Goal: Information Seeking & Learning: Learn about a topic

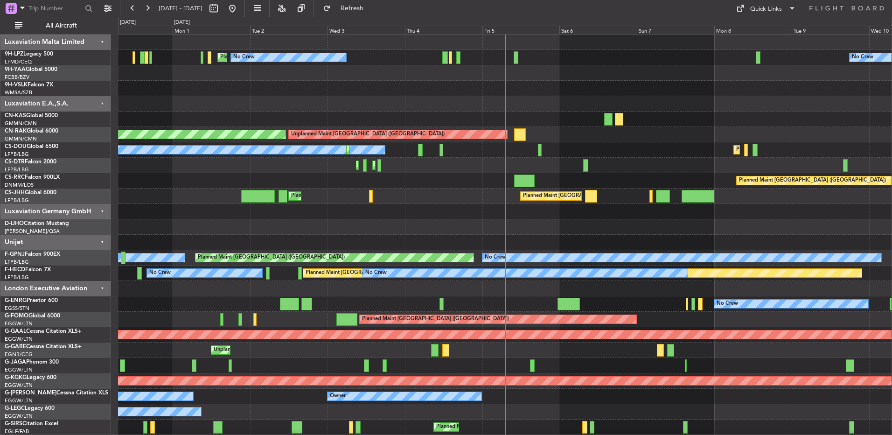
click at [443, 194] on div "Planned Maint London (Luton) Planned Maint Paris (Le Bourget)" at bounding box center [505, 196] width 774 height 15
click at [442, 194] on div "Planned Maint London (Luton) Planned Maint Paris (Le Bourget)" at bounding box center [505, 196] width 774 height 15
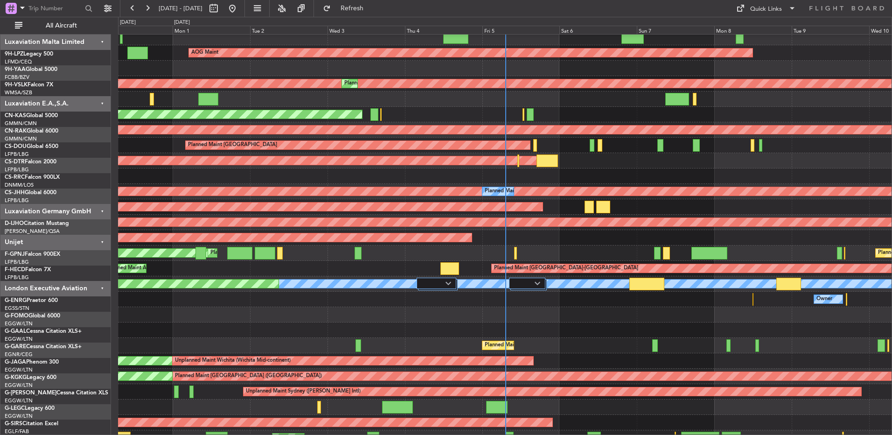
scroll to position [1144, 0]
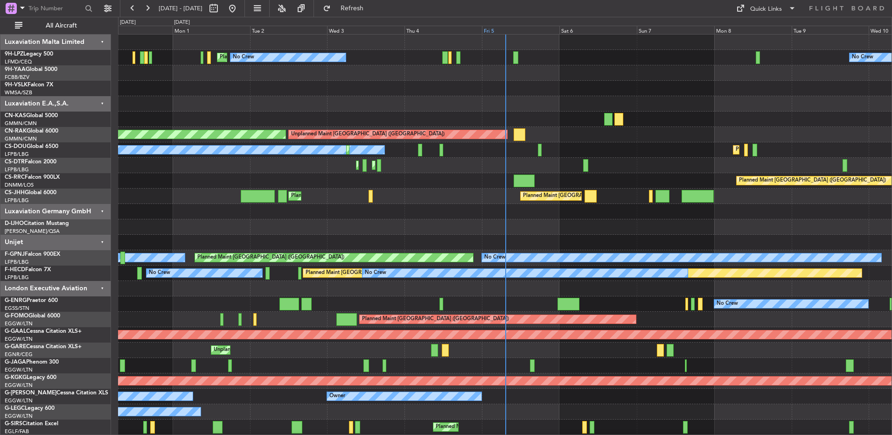
click at [500, 32] on div "Fri 5" at bounding box center [520, 30] width 77 height 8
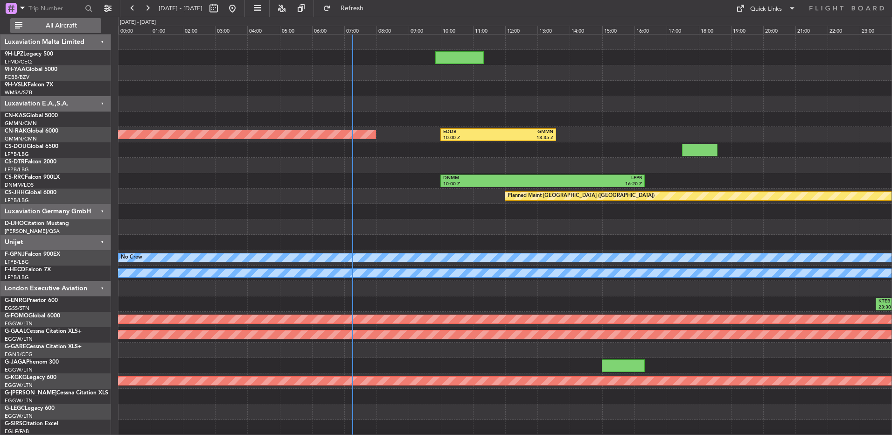
click at [46, 33] on button "All Aircraft" at bounding box center [55, 25] width 91 height 15
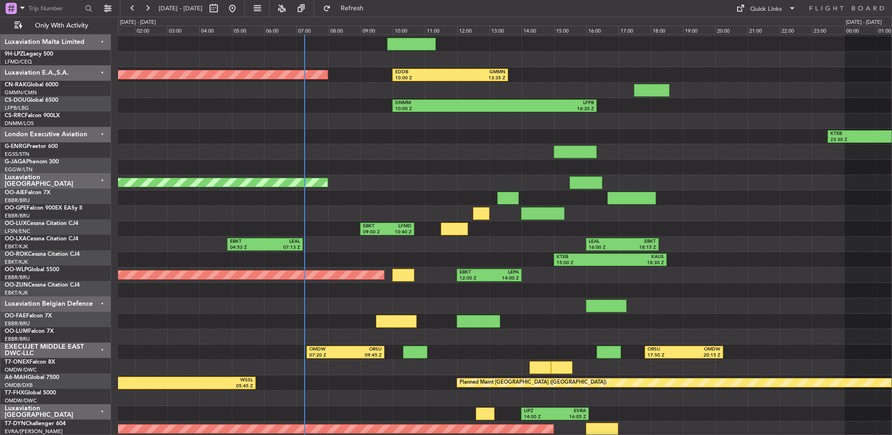
scroll to position [14, 0]
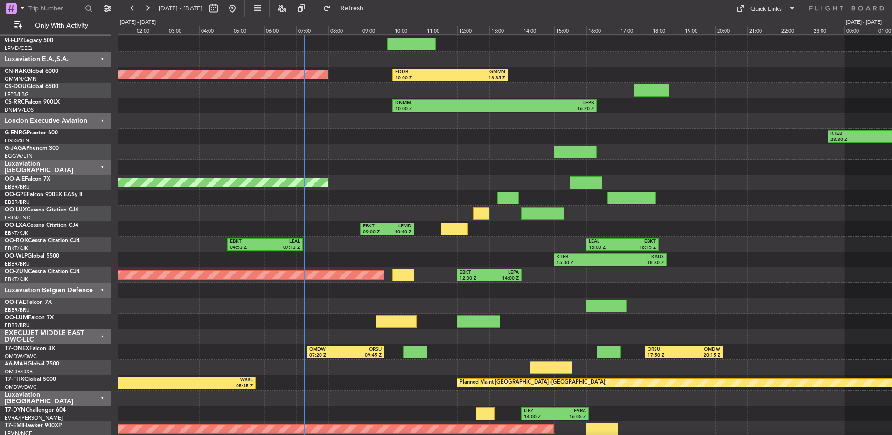
click at [438, 197] on div at bounding box center [505, 197] width 774 height 15
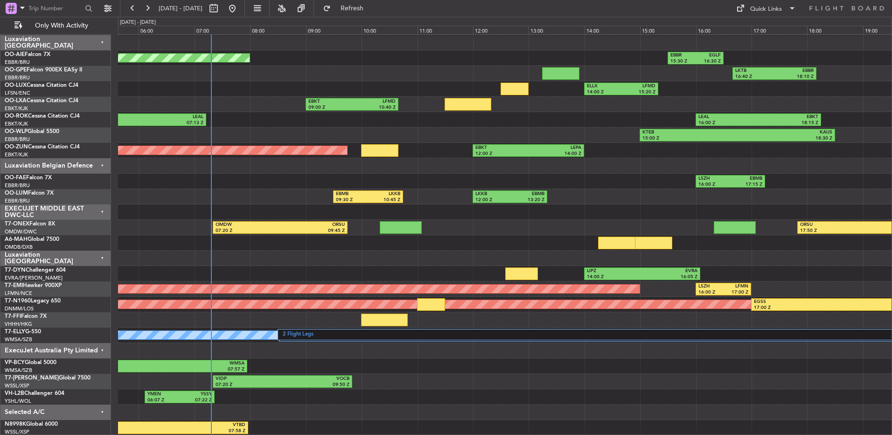
scroll to position [0, 0]
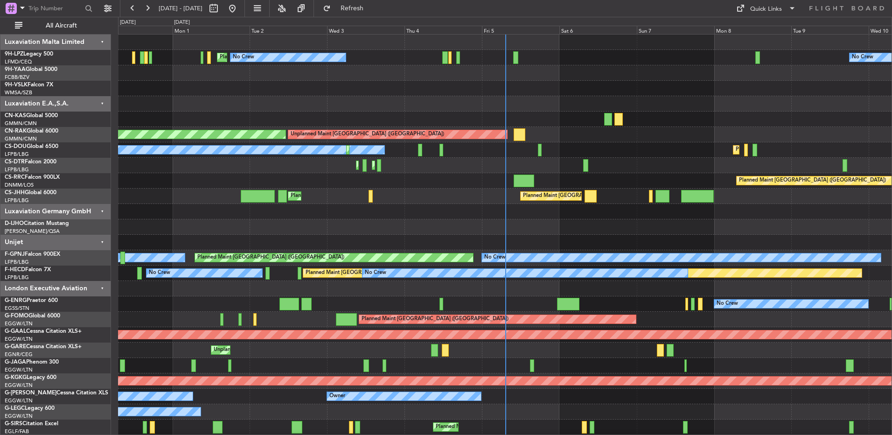
click at [620, 101] on div at bounding box center [505, 103] width 774 height 15
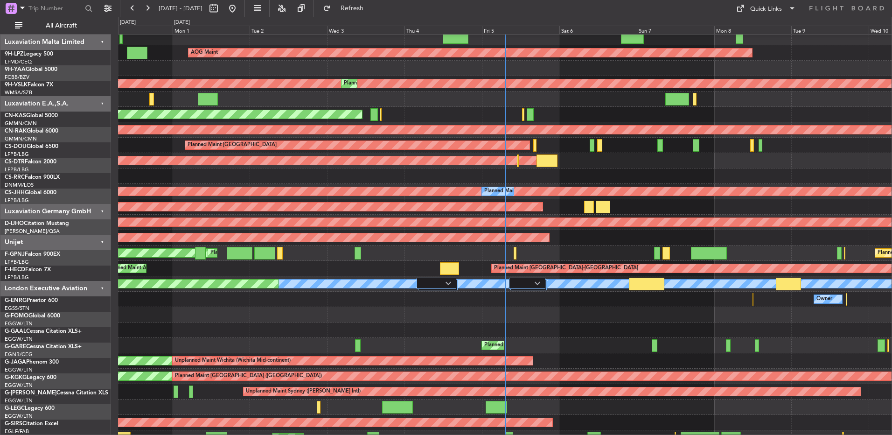
scroll to position [1144, 0]
